Goal: Navigation & Orientation: Find specific page/section

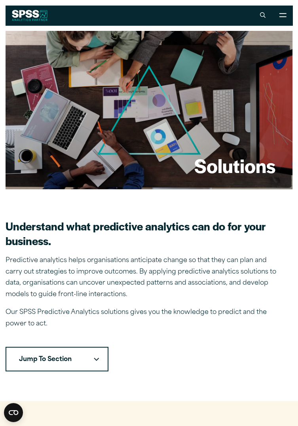
click at [282, 16] on icon at bounding box center [283, 15] width 8 height 4
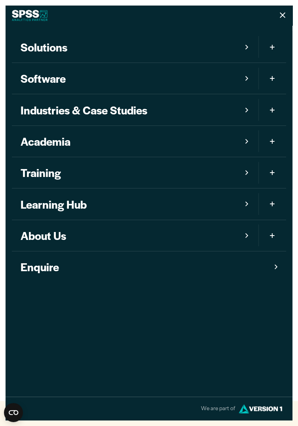
click at [216, 88] on link "Software" at bounding box center [135, 78] width 247 height 31
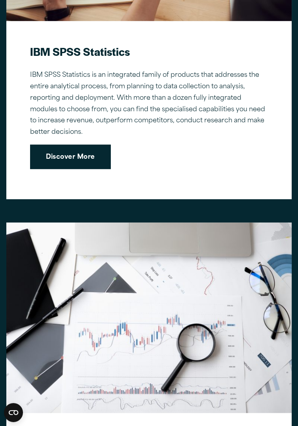
scroll to position [1067, 0]
